Goal: Navigation & Orientation: Find specific page/section

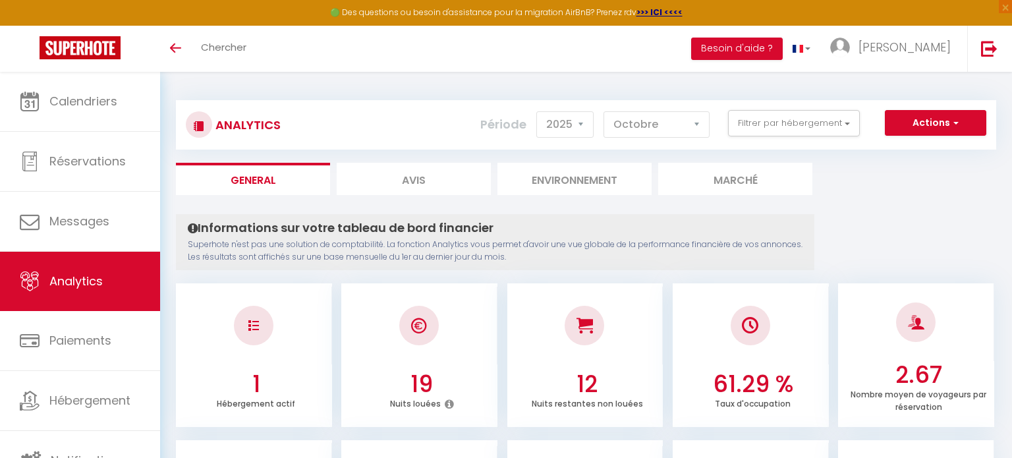
select select "2025"
select select "10"
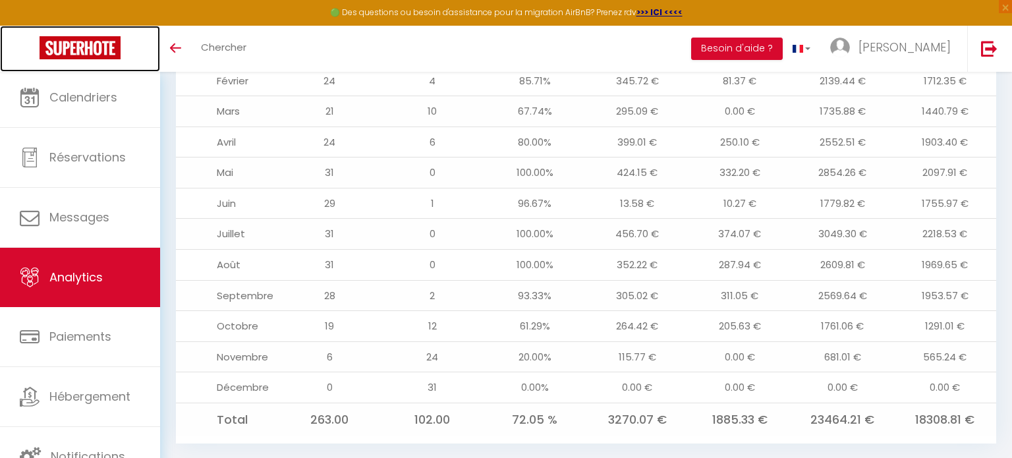
click at [93, 56] on img at bounding box center [80, 47] width 81 height 23
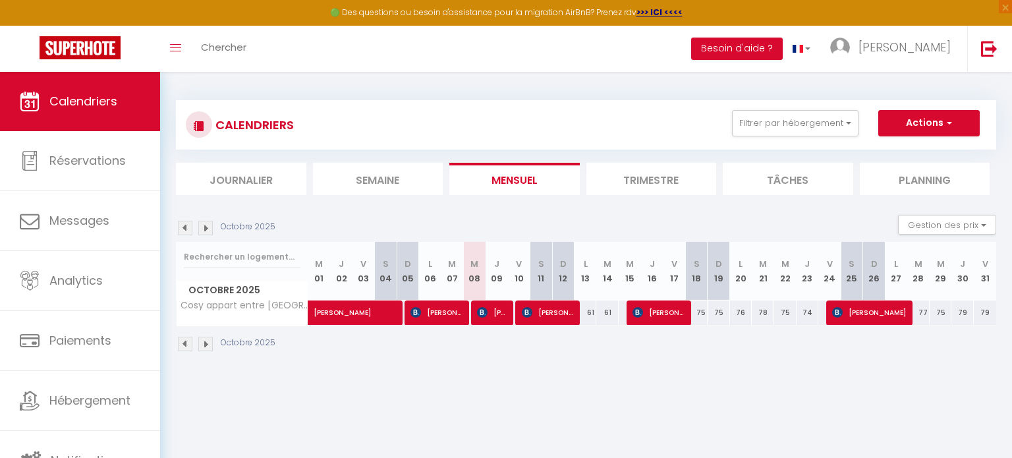
click at [671, 177] on li "Trimestre" at bounding box center [652, 179] width 130 height 32
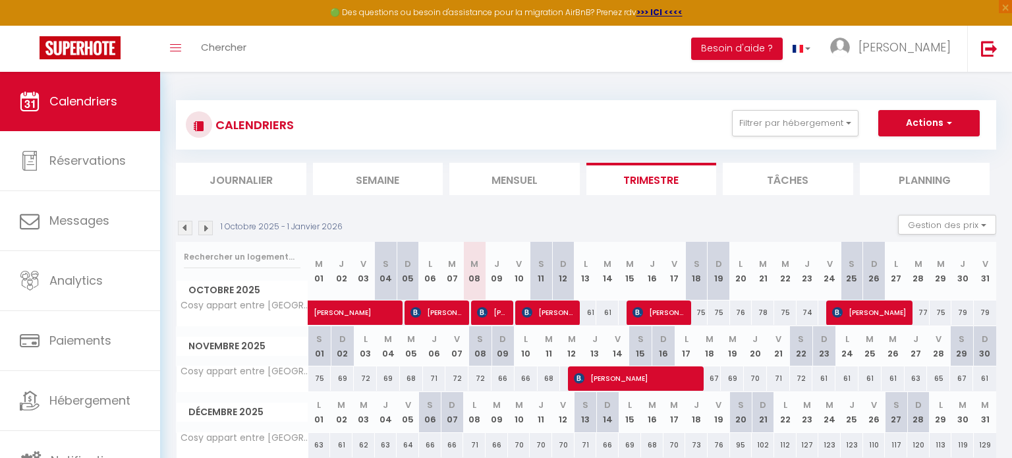
click at [789, 182] on li "Tâches" at bounding box center [788, 179] width 130 height 32
select select
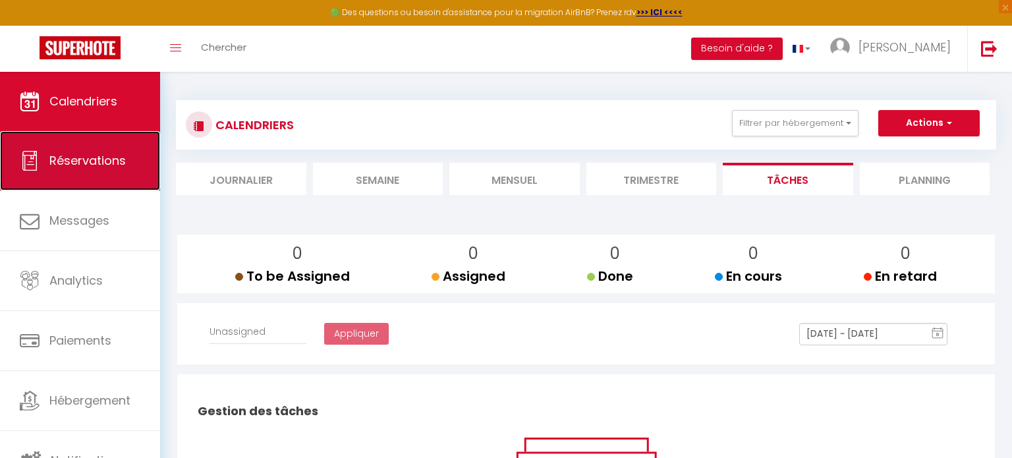
click at [101, 155] on span "Réservations" at bounding box center [87, 160] width 76 height 16
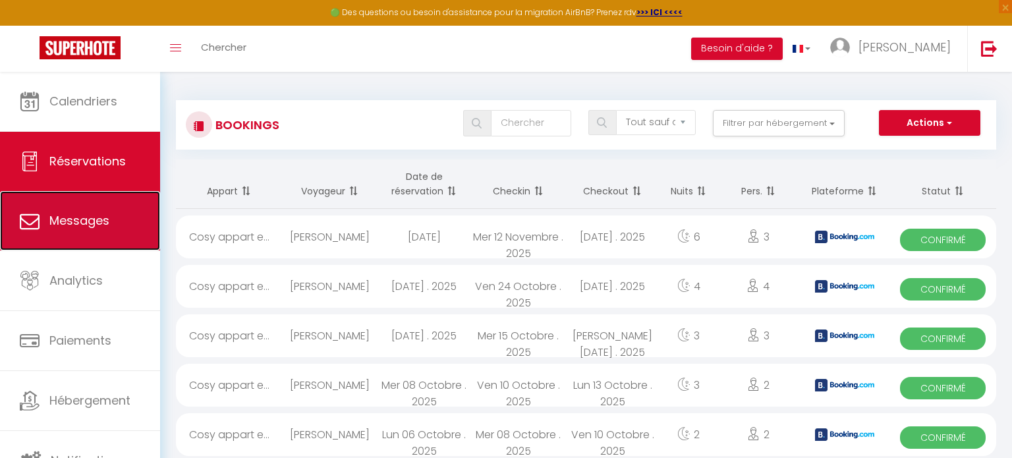
click at [79, 221] on span "Messages" at bounding box center [79, 220] width 60 height 16
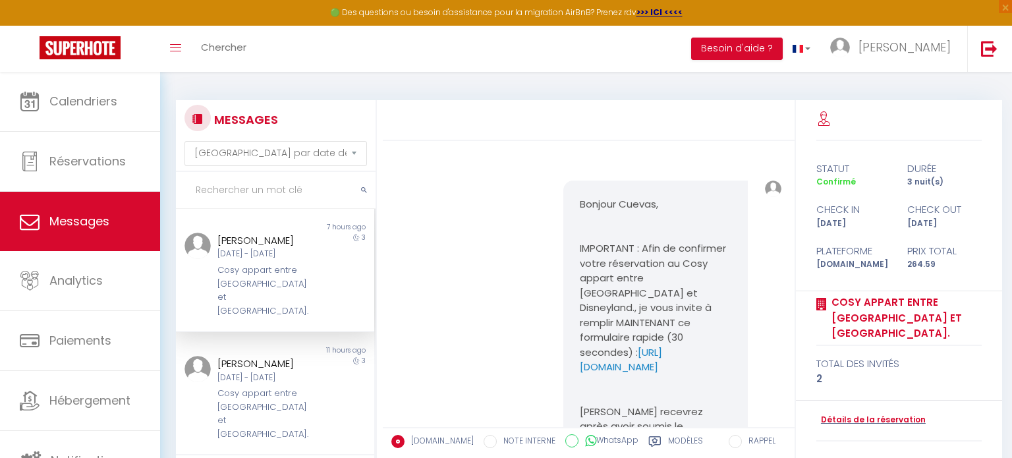
scroll to position [3785, 0]
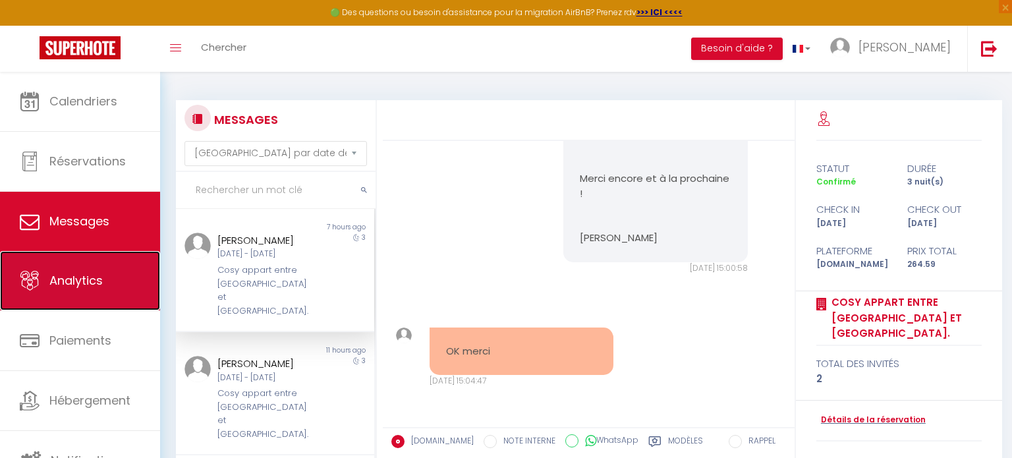
click at [80, 266] on link "Analytics" at bounding box center [80, 280] width 160 height 59
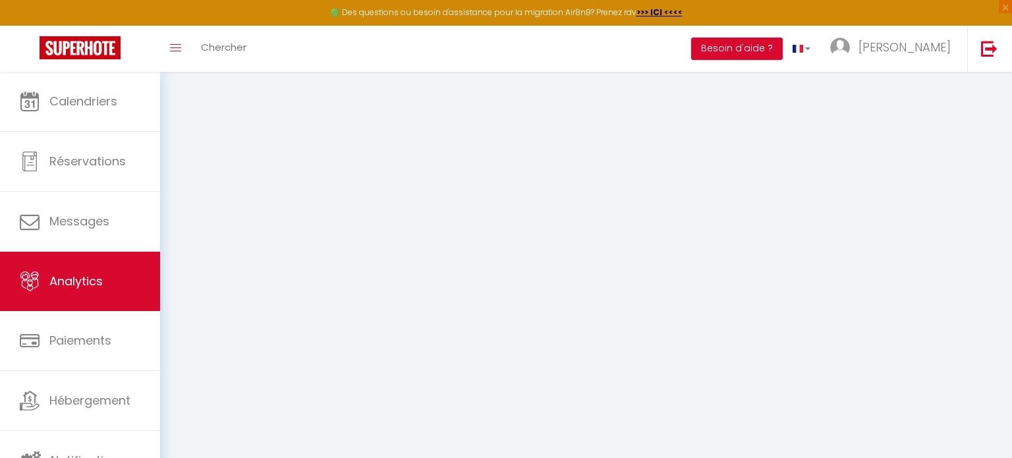
select select "2025"
select select "10"
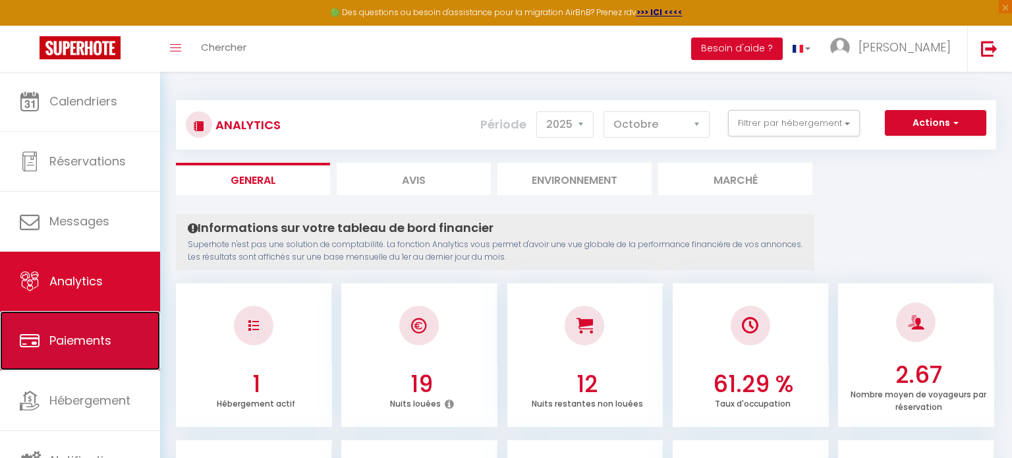
click at [85, 341] on span "Paiements" at bounding box center [80, 340] width 62 height 16
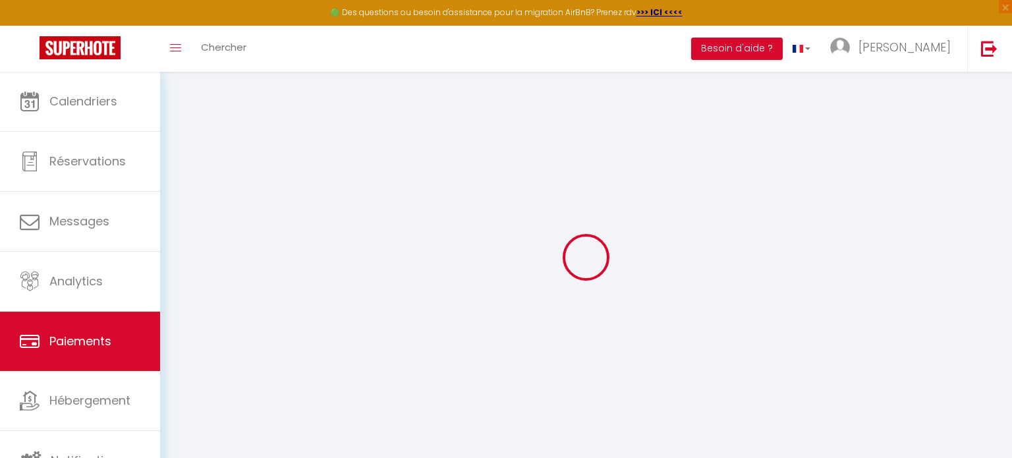
select select "2"
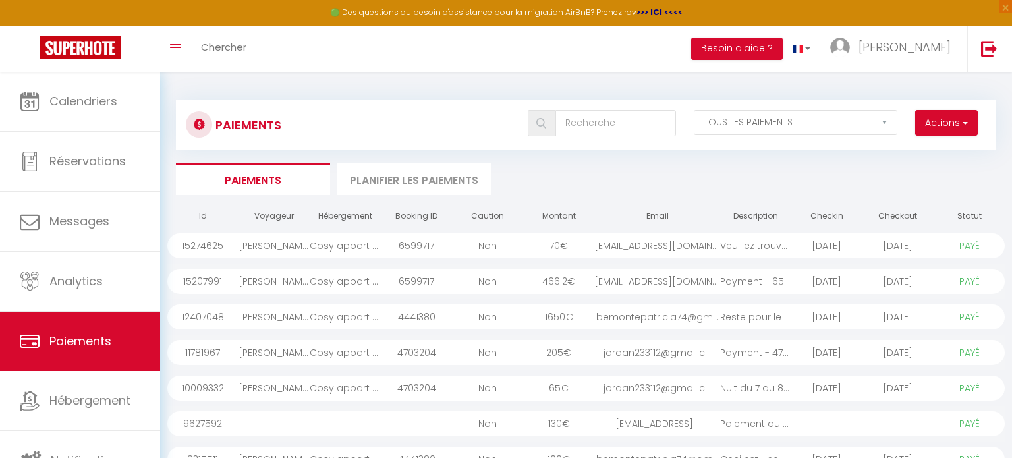
click at [438, 170] on li "Planifier les paiements" at bounding box center [414, 179] width 154 height 32
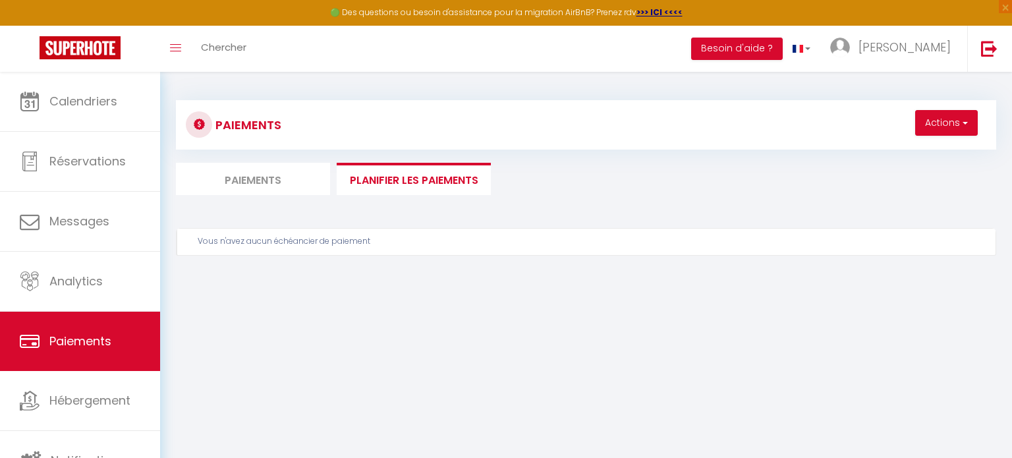
click at [223, 177] on li "Paiements" at bounding box center [253, 179] width 154 height 32
select select "2"
